Goal: Complete application form

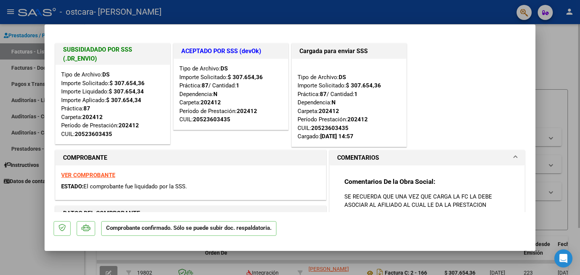
drag, startPoint x: 550, startPoint y: 69, endPoint x: 542, endPoint y: 70, distance: 8.7
click at [551, 69] on div at bounding box center [290, 137] width 580 height 275
type input "$ 0,00"
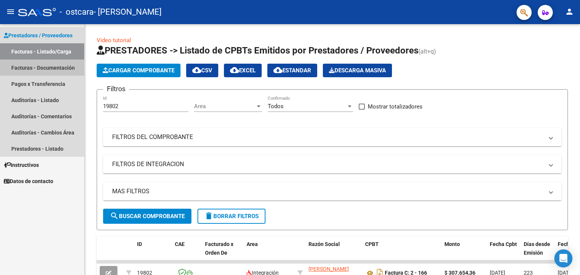
click at [42, 65] on link "Facturas - Documentación" at bounding box center [42, 68] width 84 height 16
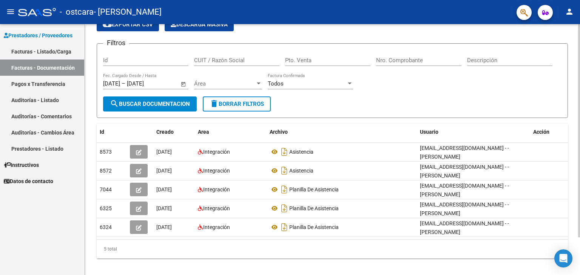
scroll to position [44, 0]
